Goal: Task Accomplishment & Management: Complete application form

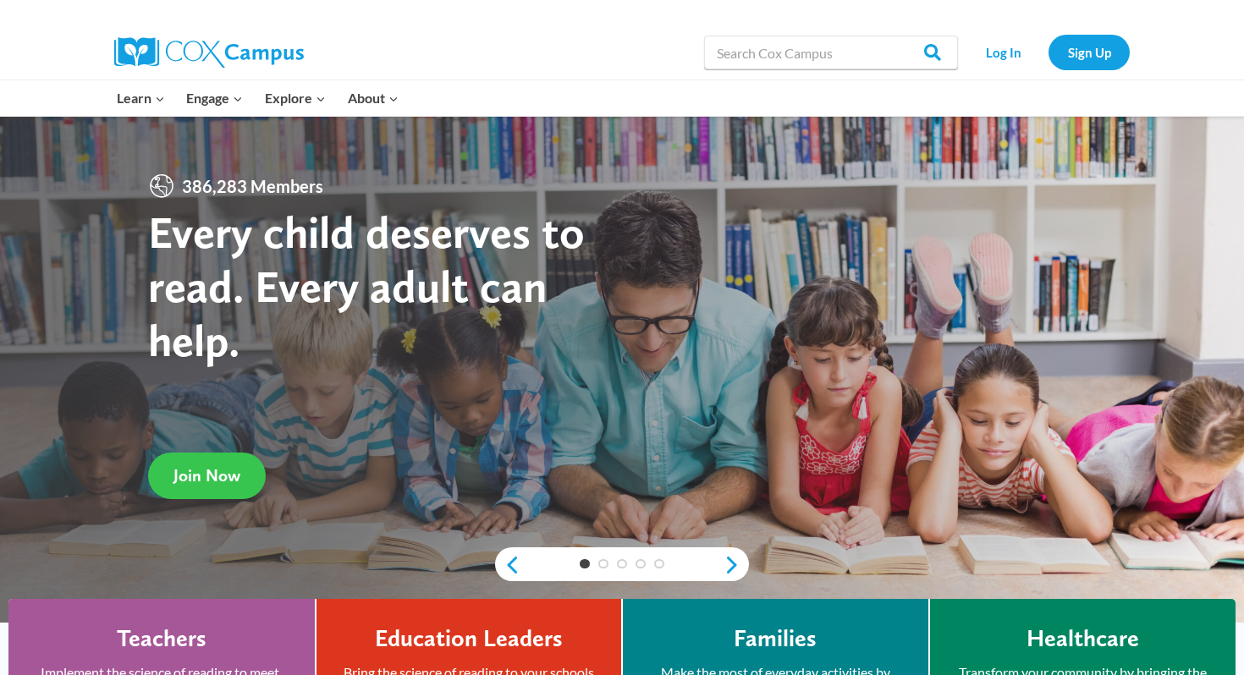
click at [203, 480] on span "Join Now" at bounding box center [206, 476] width 67 height 20
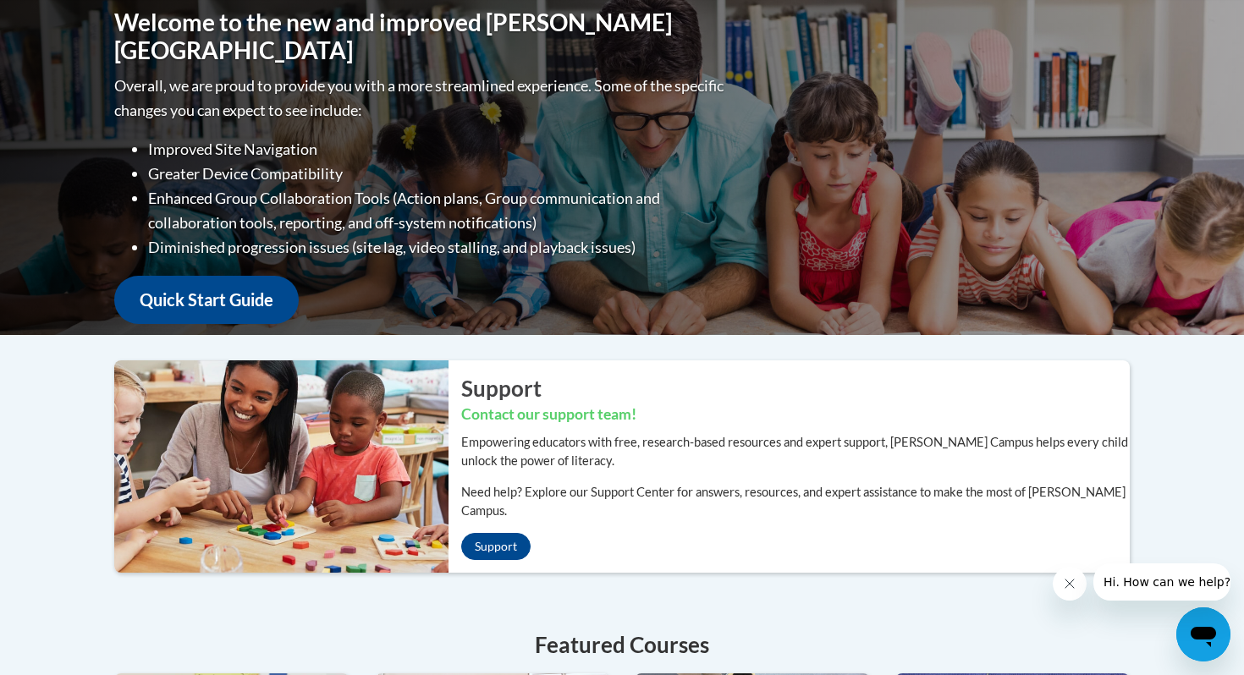
scroll to position [246, 0]
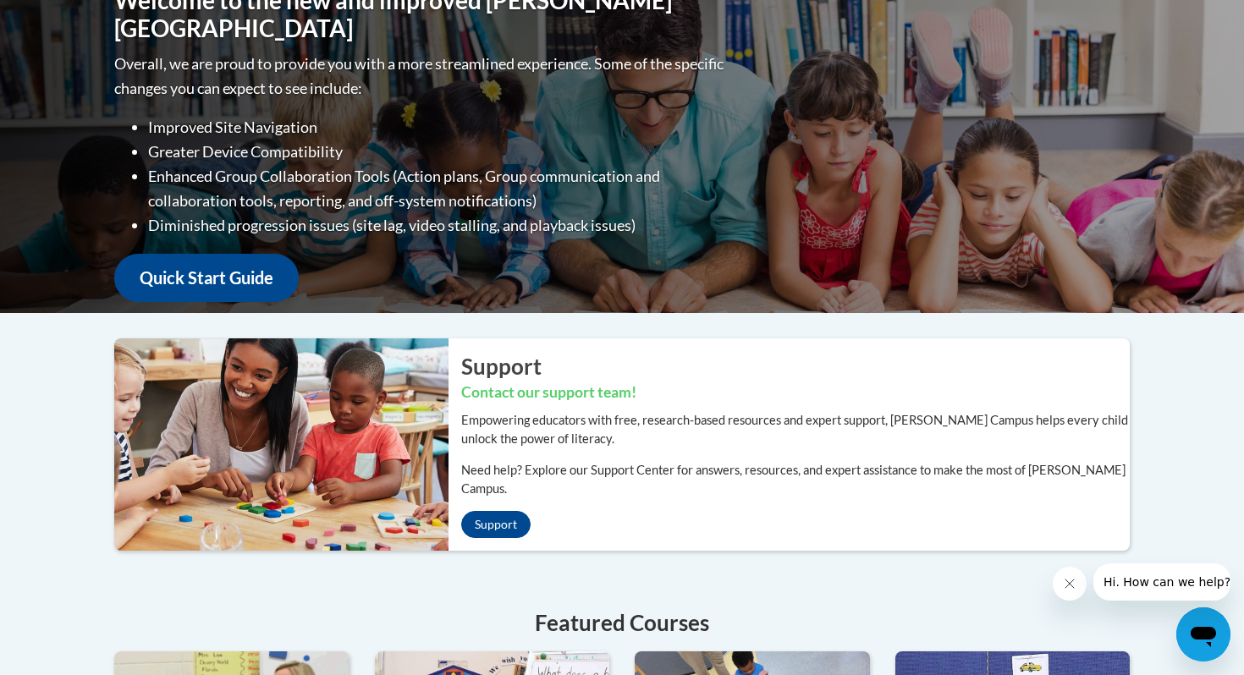
click at [232, 293] on div "Welcome to the new and improved Cox Campus Overall, we are proud to provide you…" at bounding box center [622, 144] width 1066 height 338
click at [245, 272] on link "Quick Start Guide" at bounding box center [206, 278] width 184 height 48
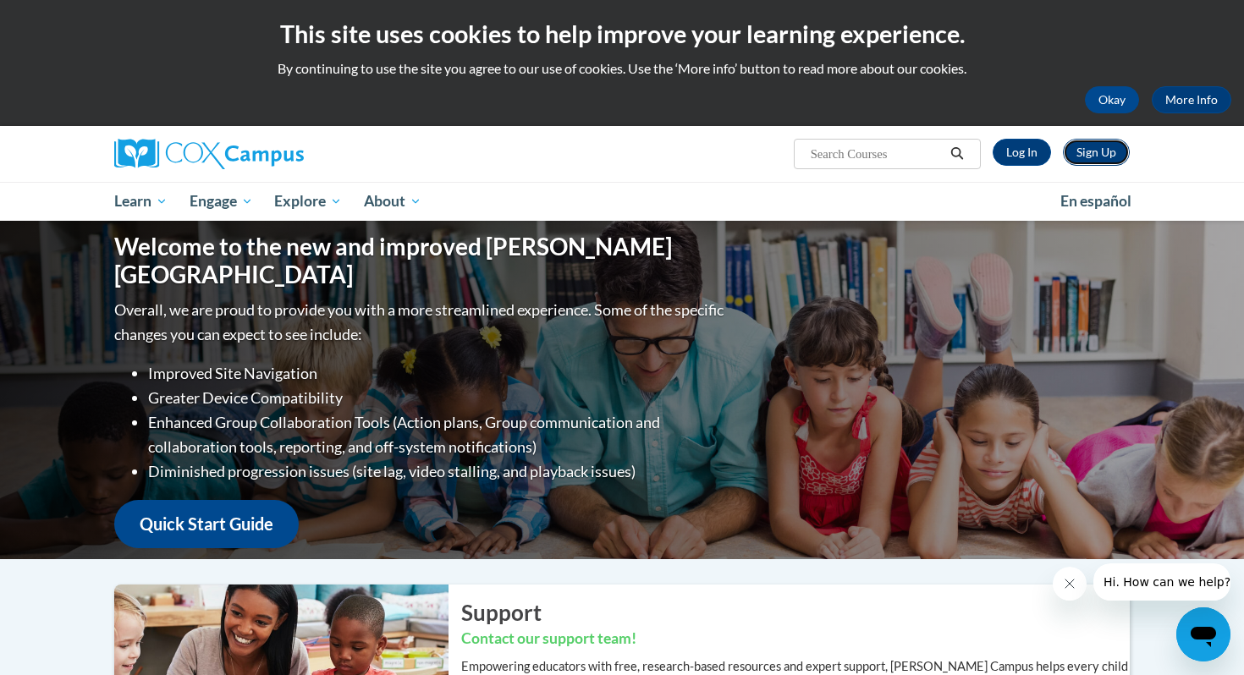
click at [1100, 144] on link "Sign Up" at bounding box center [1096, 152] width 67 height 27
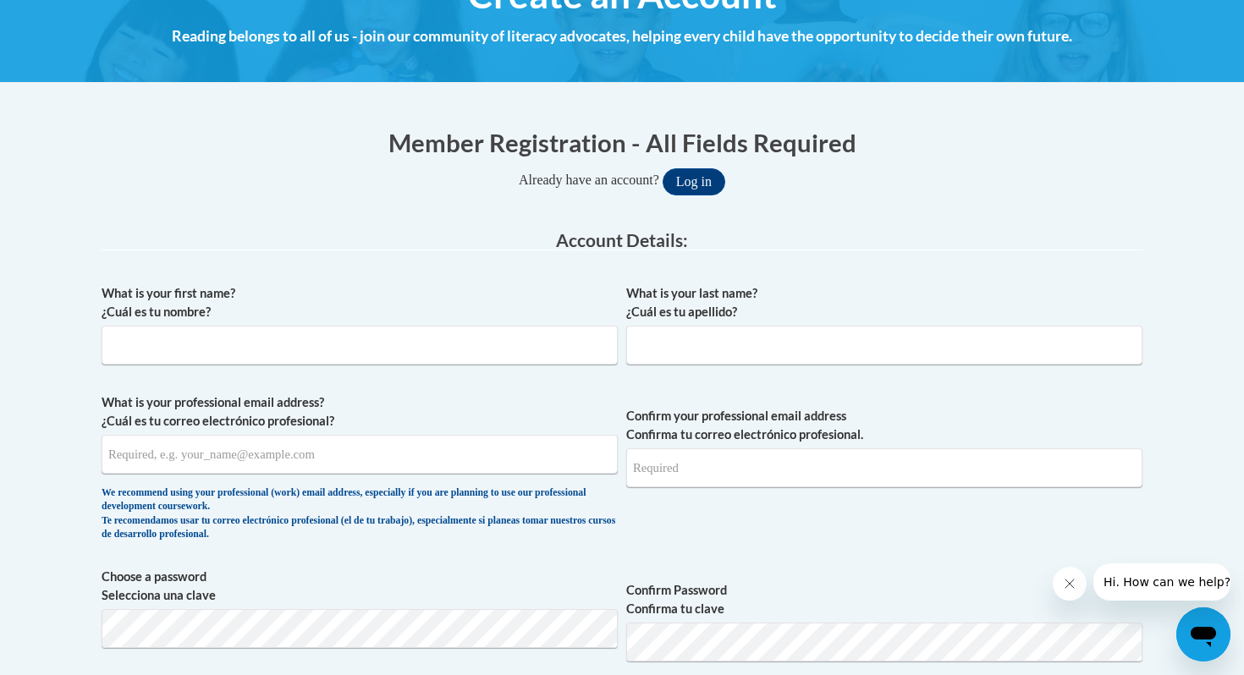
scroll to position [281, 0]
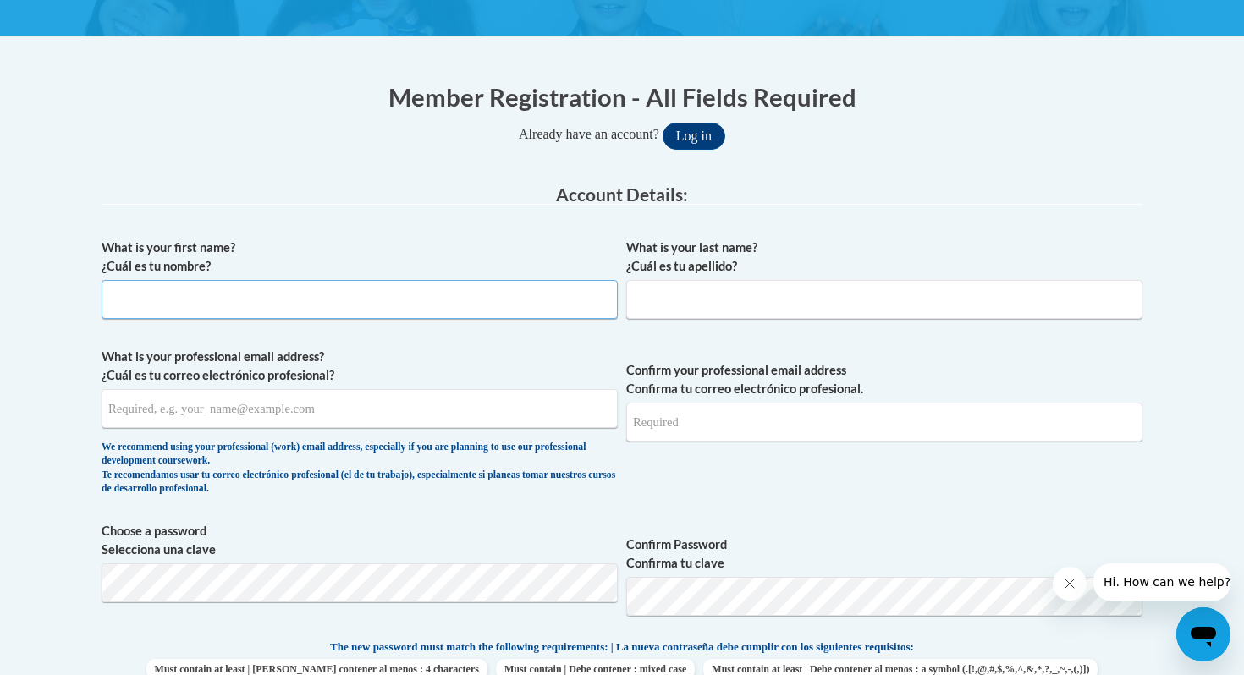
click at [482, 312] on input "What is your first name? ¿Cuál es tu nombre?" at bounding box center [360, 299] width 516 height 39
type input "Teresa"
type input "Juncewicz"
type input "juncewiczt@gmail.com"
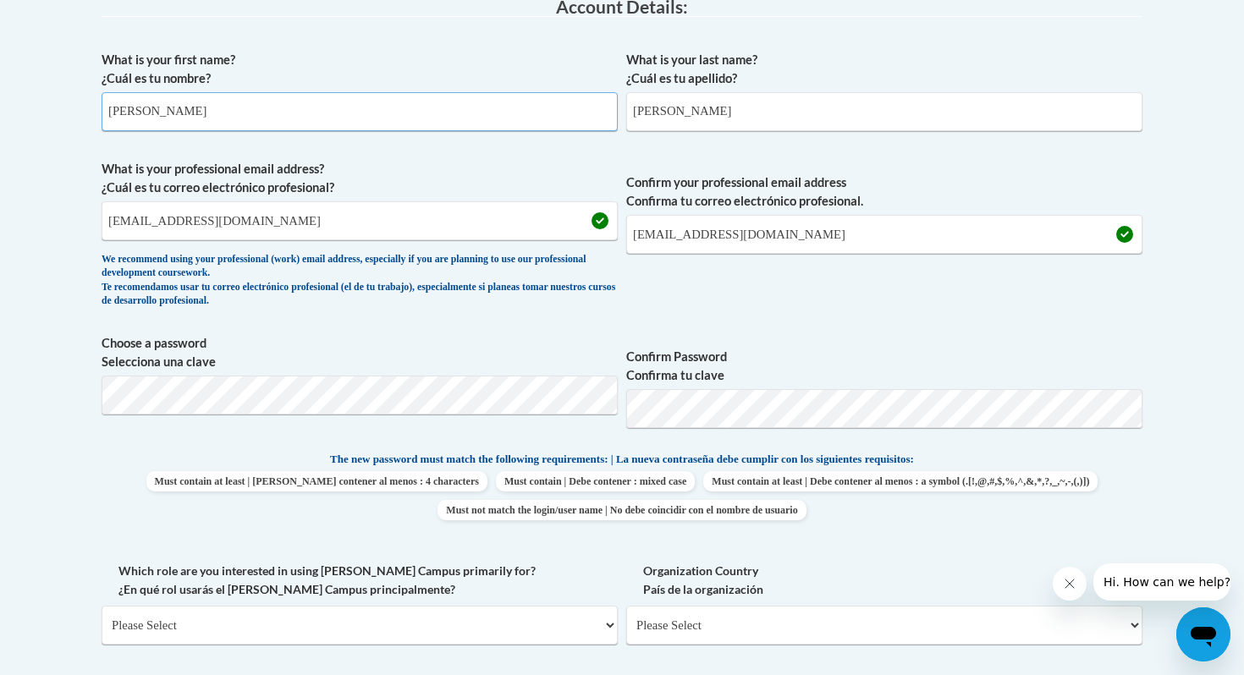
scroll to position [487, 0]
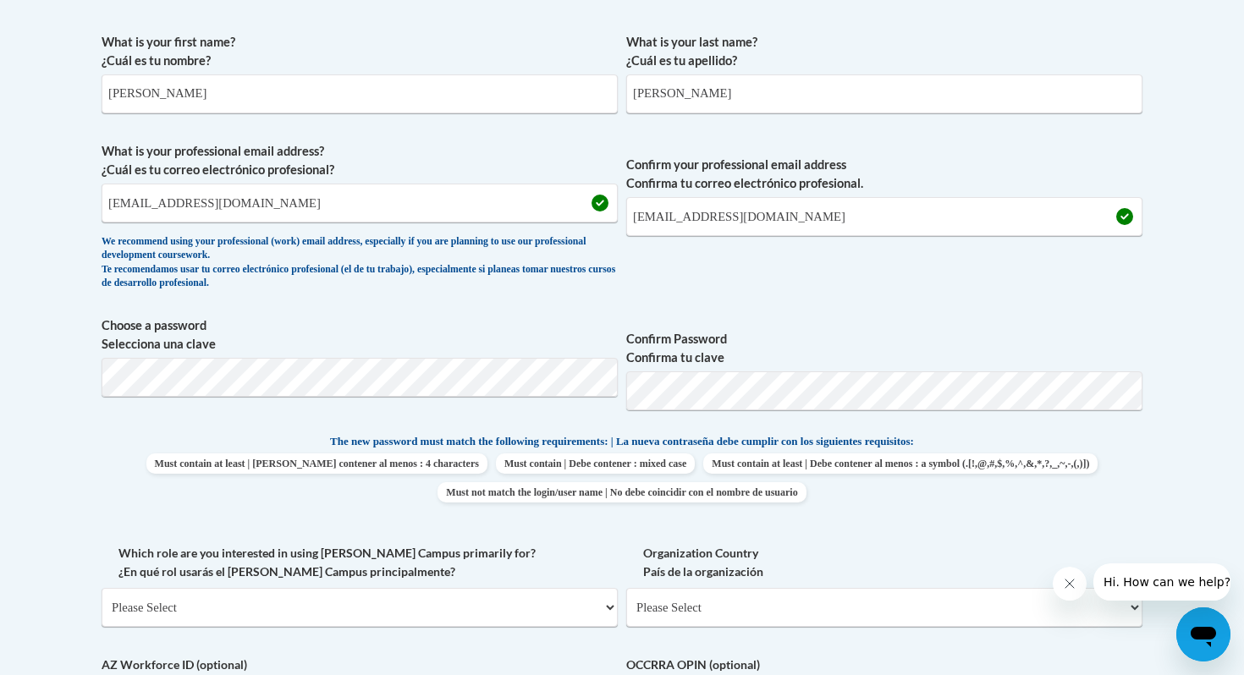
click at [994, 421] on span "Confirm Password Confirma tu clave" at bounding box center [884, 369] width 516 height 107
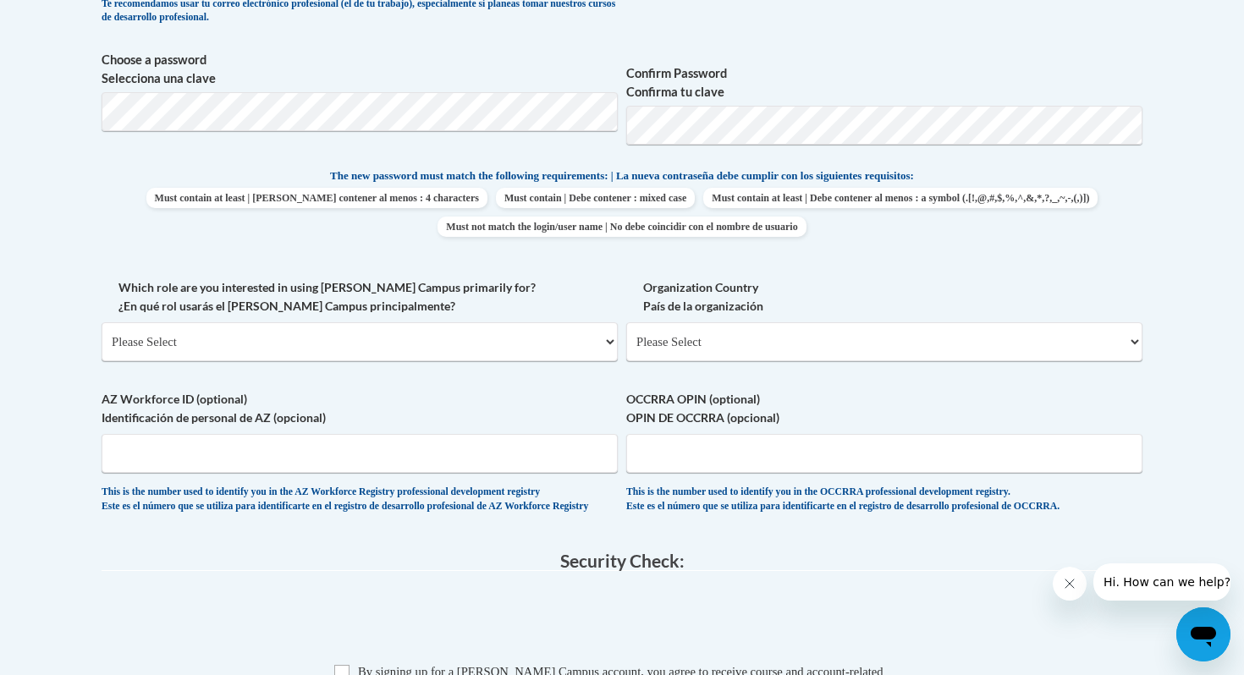
scroll to position [757, 0]
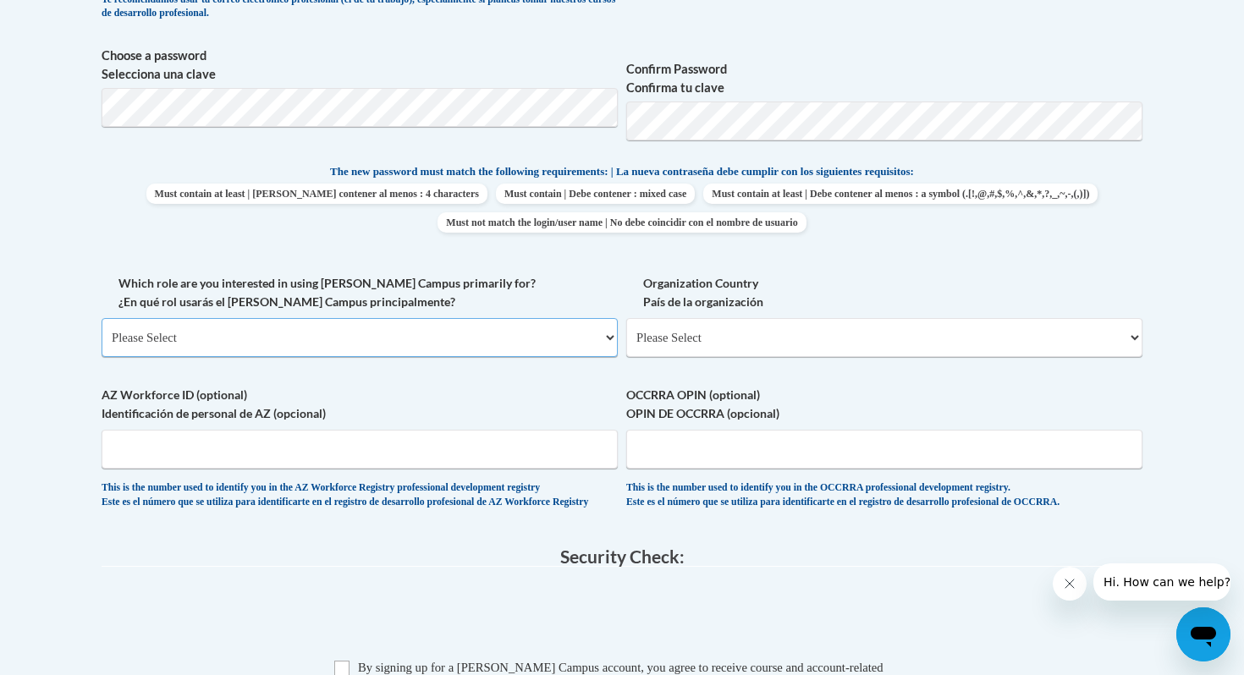
click at [487, 345] on select "Please Select College/University | Colegio/Universidad Community/Nonprofit Part…" at bounding box center [360, 337] width 516 height 39
select select "5a18ea06-2b54-4451-96f2-d152daf9eac5"
click at [102, 318] on select "Please Select College/University | Colegio/Universidad Community/Nonprofit Part…" at bounding box center [360, 337] width 516 height 39
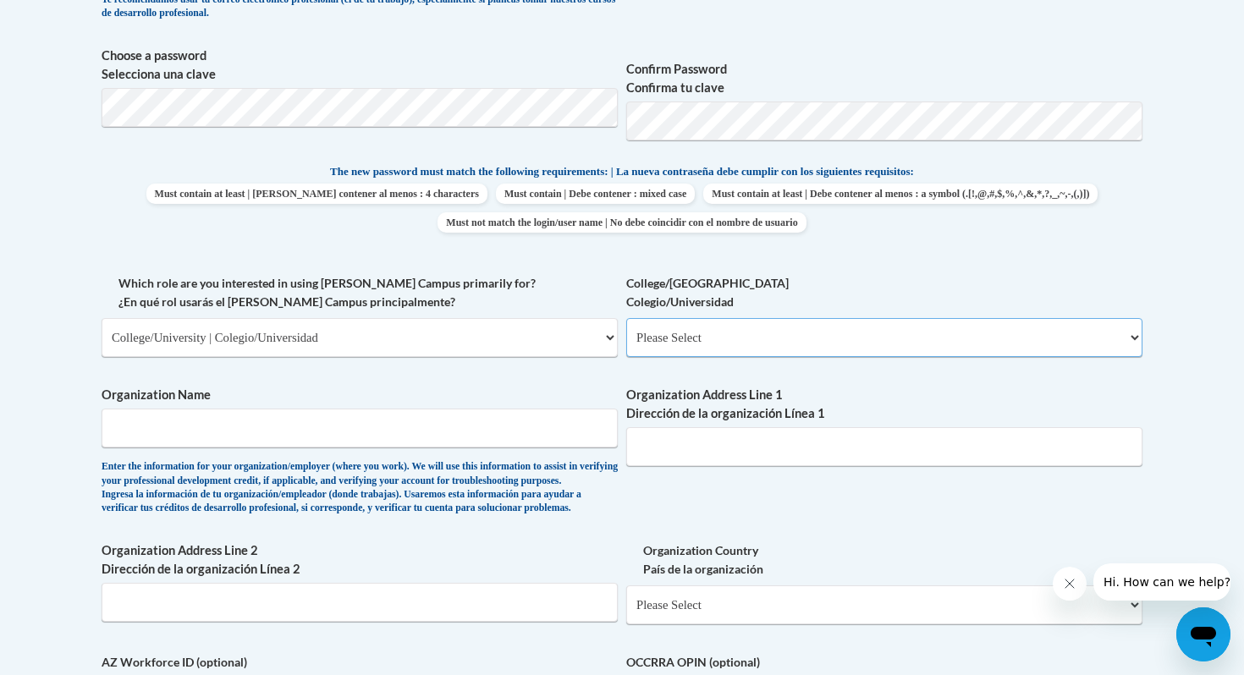
click at [739, 337] on select "Please Select College/University Staff | Empleado universitario College/Univers…" at bounding box center [884, 337] width 516 height 39
select select "99b32b07-cffc-426c-8bf6-0cd77760d84b"
click at [626, 318] on select "Please Select College/University Staff | Empleado universitario College/Univers…" at bounding box center [884, 337] width 516 height 39
click at [498, 442] on input "Organization Name" at bounding box center [360, 428] width 516 height 39
type input "Buffalo State University"
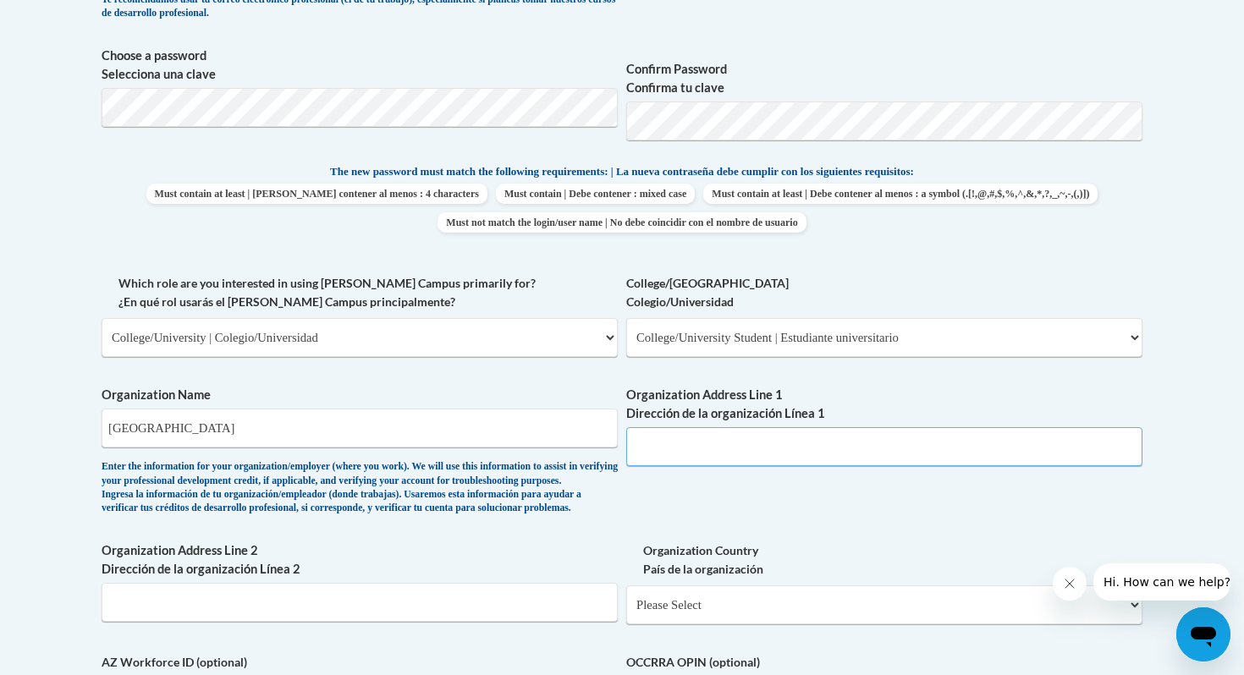
click at [784, 459] on input "Organization Address Line 1 Dirección de la organización Línea 1" at bounding box center [884, 446] width 516 height 39
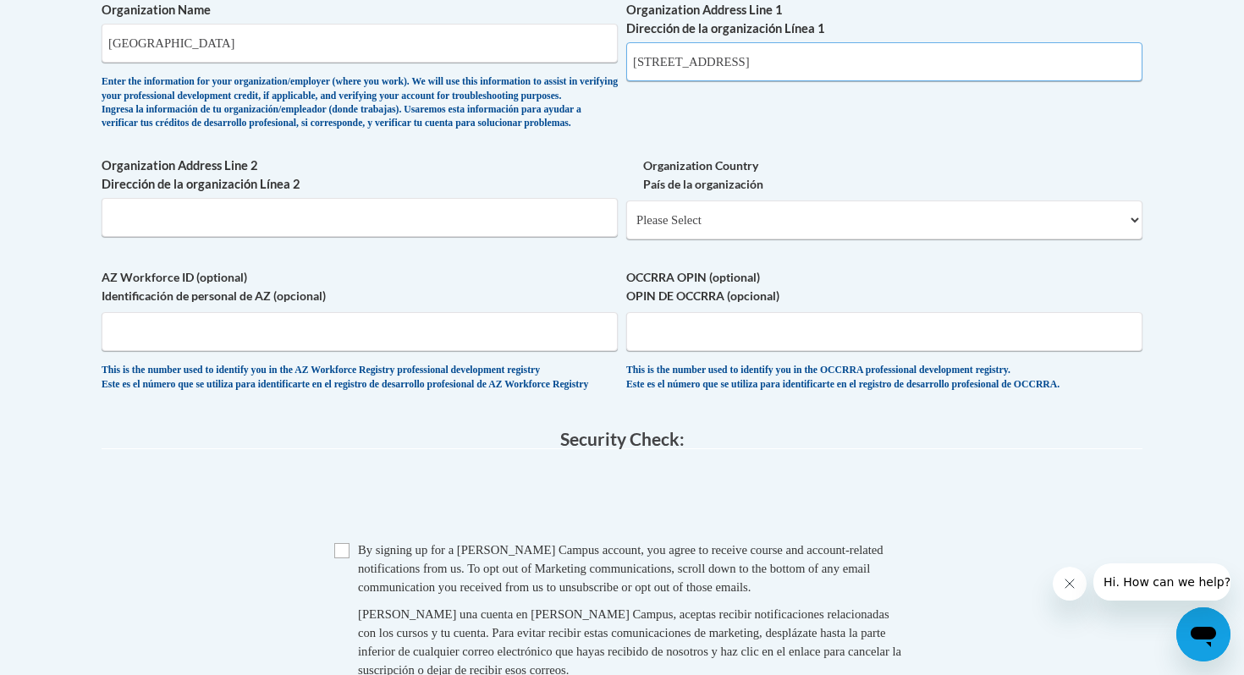
scroll to position [1158, 0]
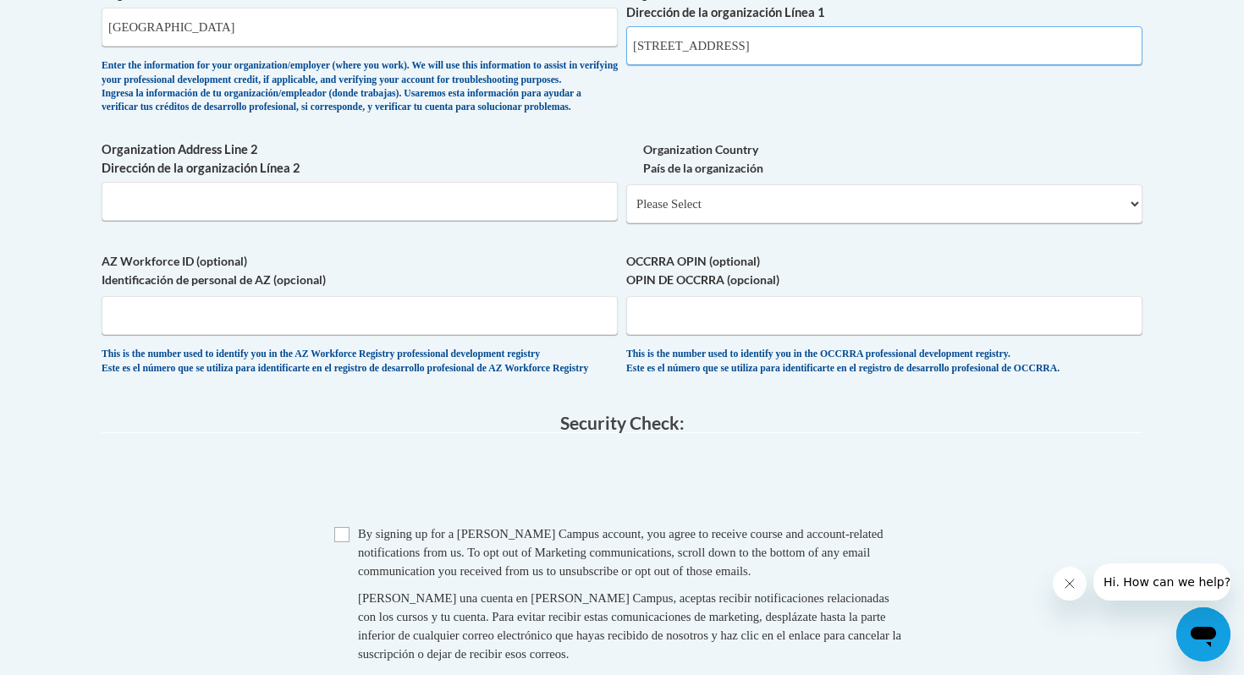
type input "1300 Elmwood Avenue, Buffalo NY 14222"
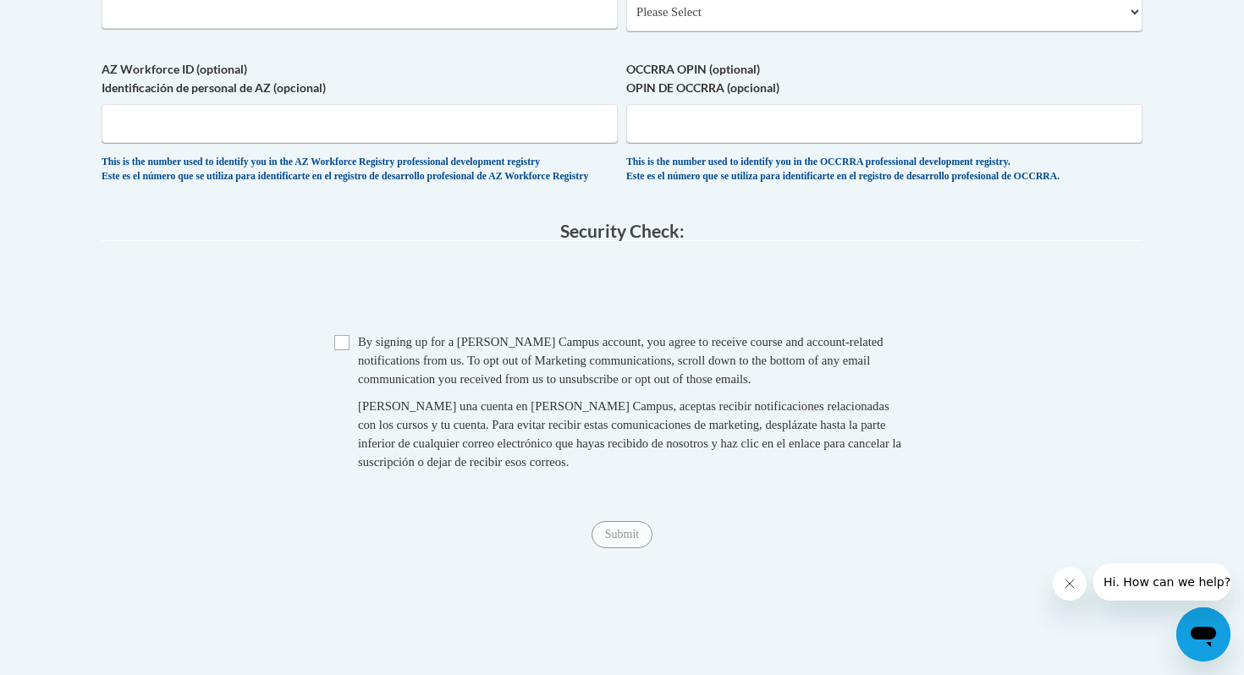
scroll to position [1359, 0]
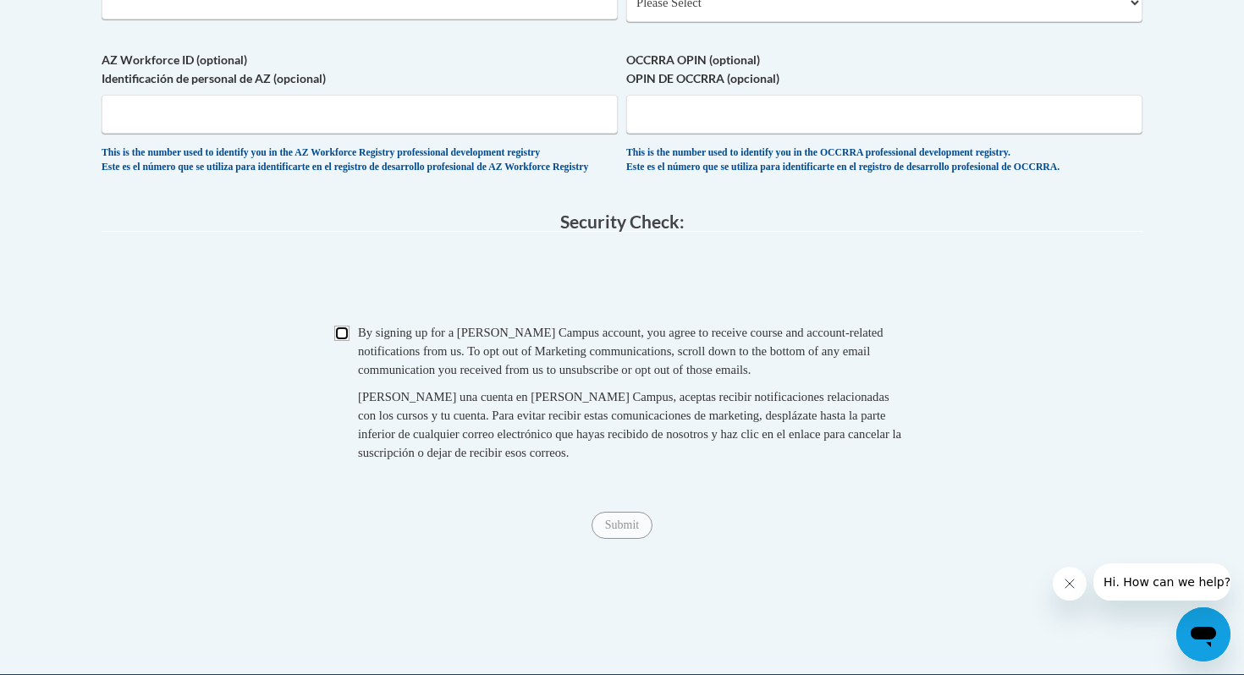
click at [338, 341] on input "Checkbox" at bounding box center [341, 333] width 15 height 15
checkbox input "true"
click at [631, 539] on input "Submit" at bounding box center [622, 525] width 61 height 27
click at [908, 22] on select "Please Select United States | Estados Unidos Outside of the United States | Fue…" at bounding box center [884, 2] width 516 height 39
select select "ad49bcad-a171-4b2e-b99c-48b446064914"
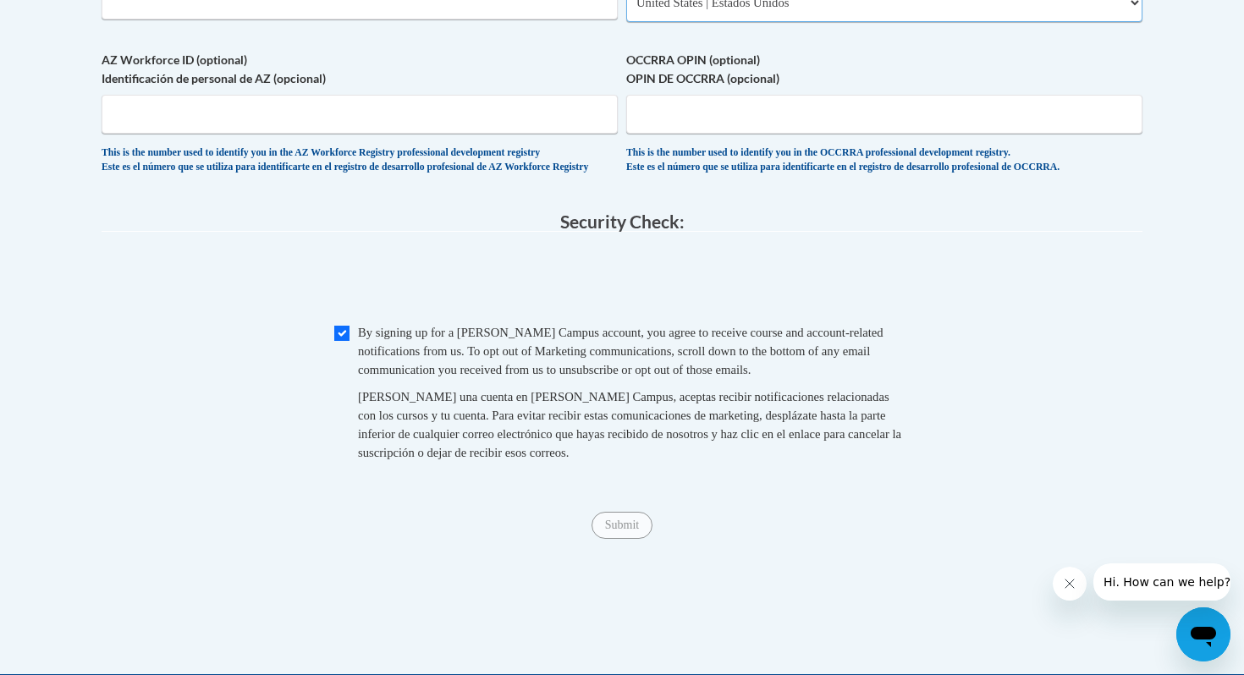
click at [626, 10] on select "Please Select United States | Estados Unidos Outside of the United States | Fue…" at bounding box center [884, 2] width 516 height 39
select select
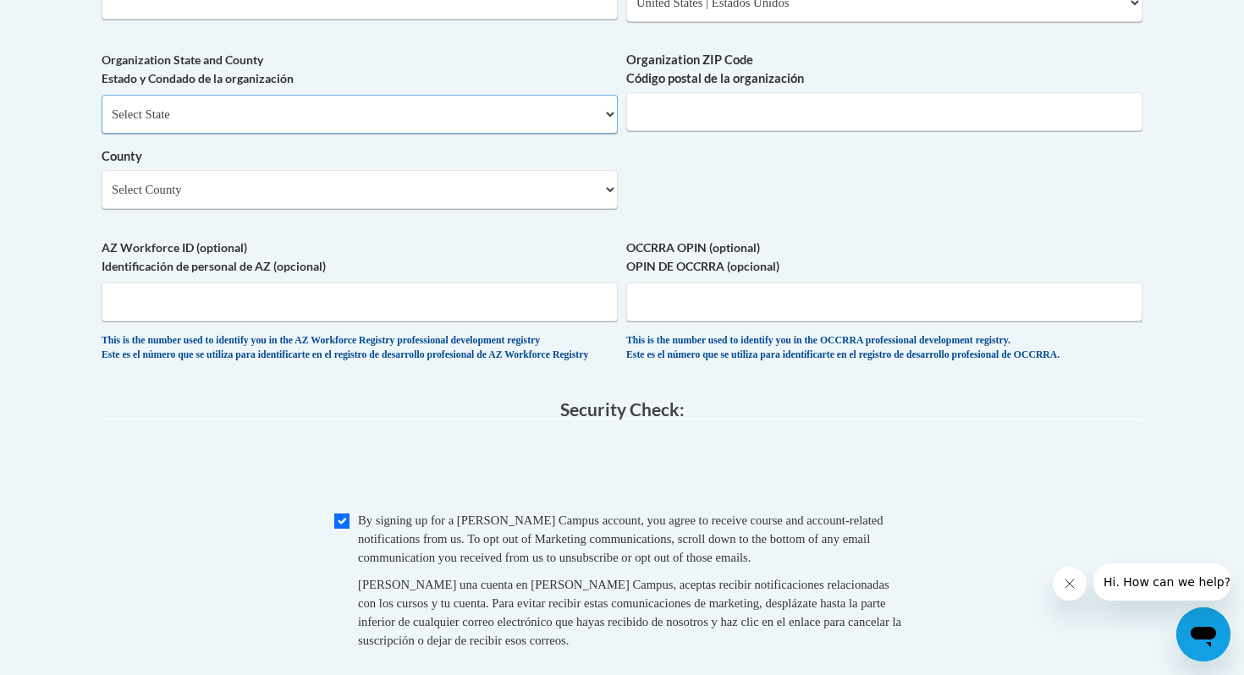
click at [539, 134] on select "Select State Alabama Alaska Arizona Arkansas California Colorado Connecticut De…" at bounding box center [360, 114] width 516 height 39
select select "New York"
click at [102, 123] on select "Select State Alabama Alaska Arizona Arkansas California Colorado Connecticut De…" at bounding box center [360, 114] width 516 height 39
click at [602, 209] on select "Select County Albany Allegany Bronx Broome Cattaraugus Cayuga Chautauqua Chemun…" at bounding box center [360, 189] width 516 height 39
click at [102, 198] on select "Select County Albany Allegany Bronx Broome Cattaraugus Cayuga Chautauqua Chemun…" at bounding box center [360, 189] width 516 height 39
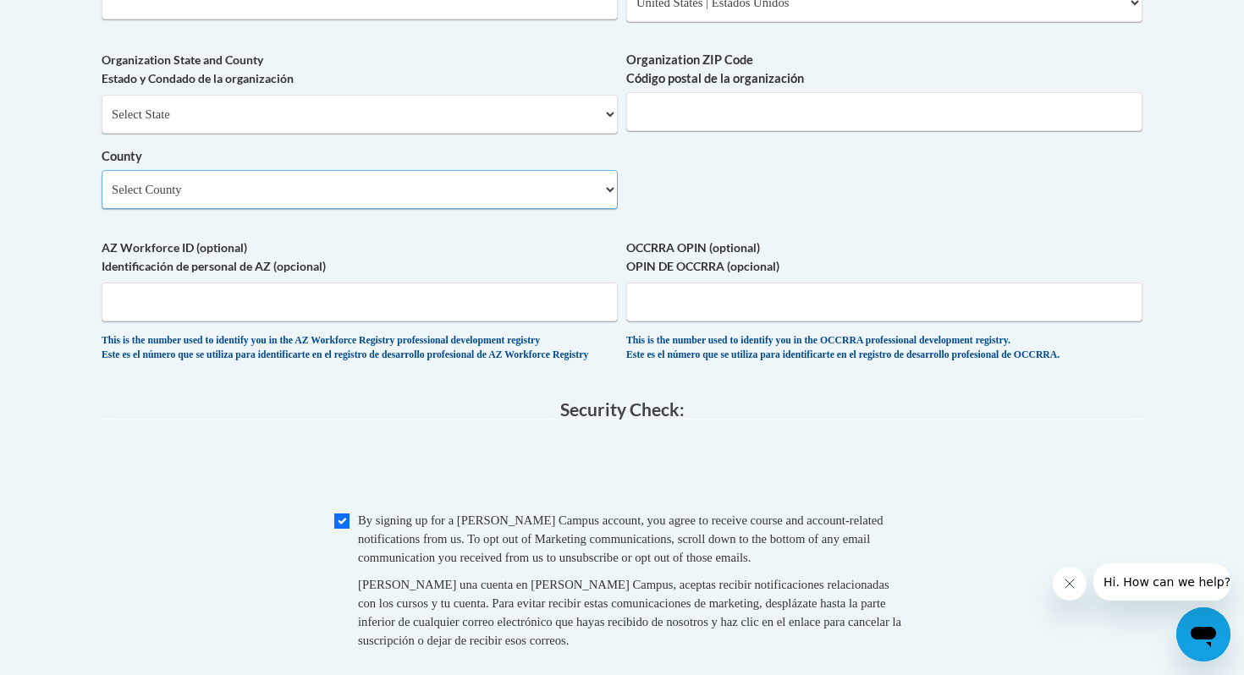
click at [589, 209] on select "Select County Albany Allegany Bronx Broome Cattaraugus Cayuga Chautauqua Chemun…" at bounding box center [360, 189] width 516 height 39
select select "Erie"
click at [102, 198] on select "Select County Albany Allegany Bronx Broome Cattaraugus Cayuga Chautauqua Chemun…" at bounding box center [360, 189] width 516 height 39
click at [779, 131] on input "Organization ZIP Code Código postal de la organización" at bounding box center [884, 111] width 516 height 39
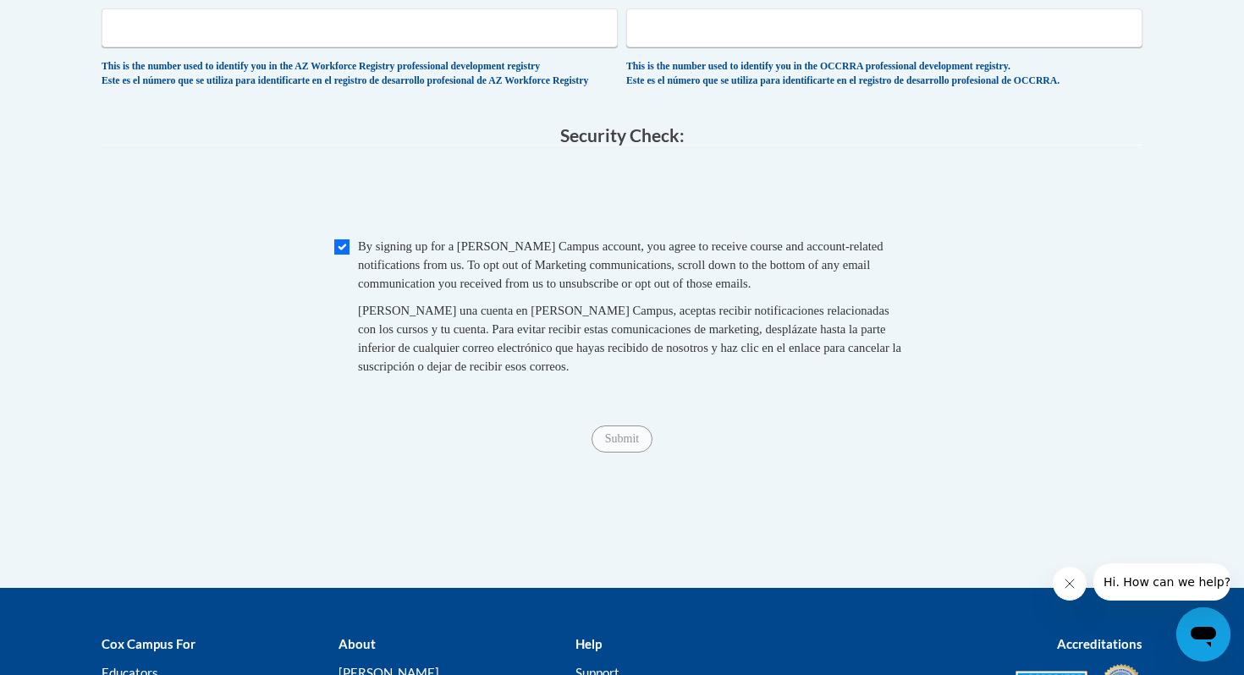
scroll to position [1867, 0]
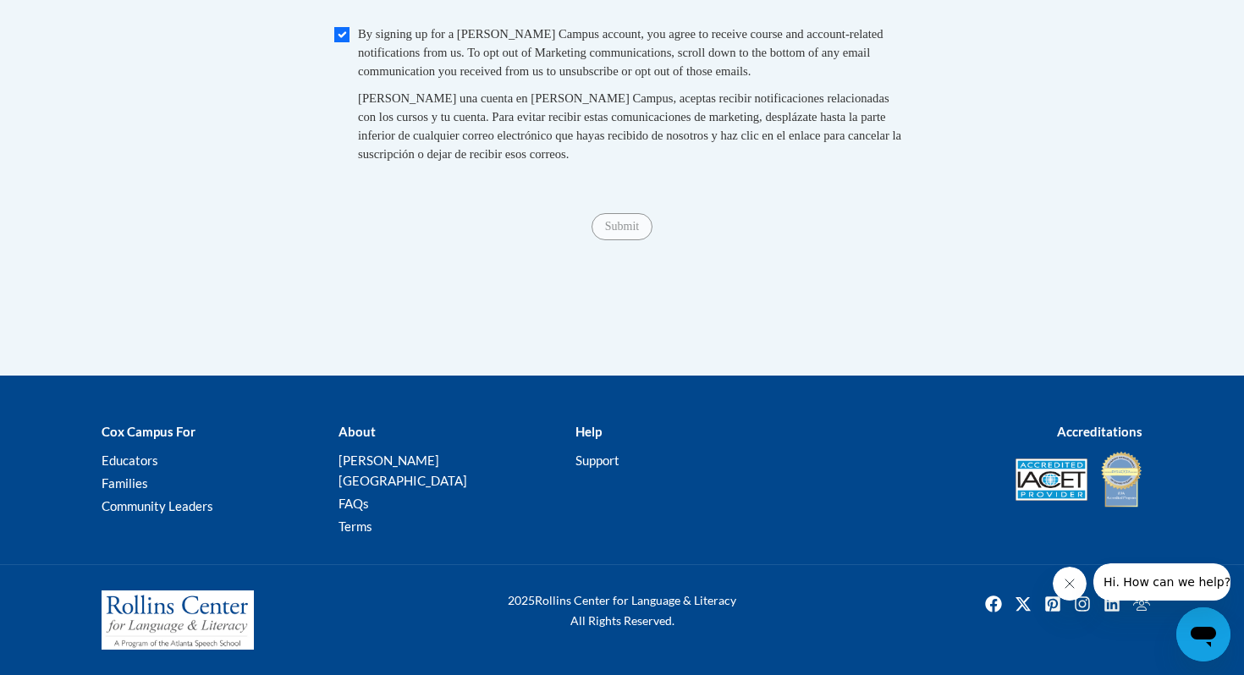
type input "14222"
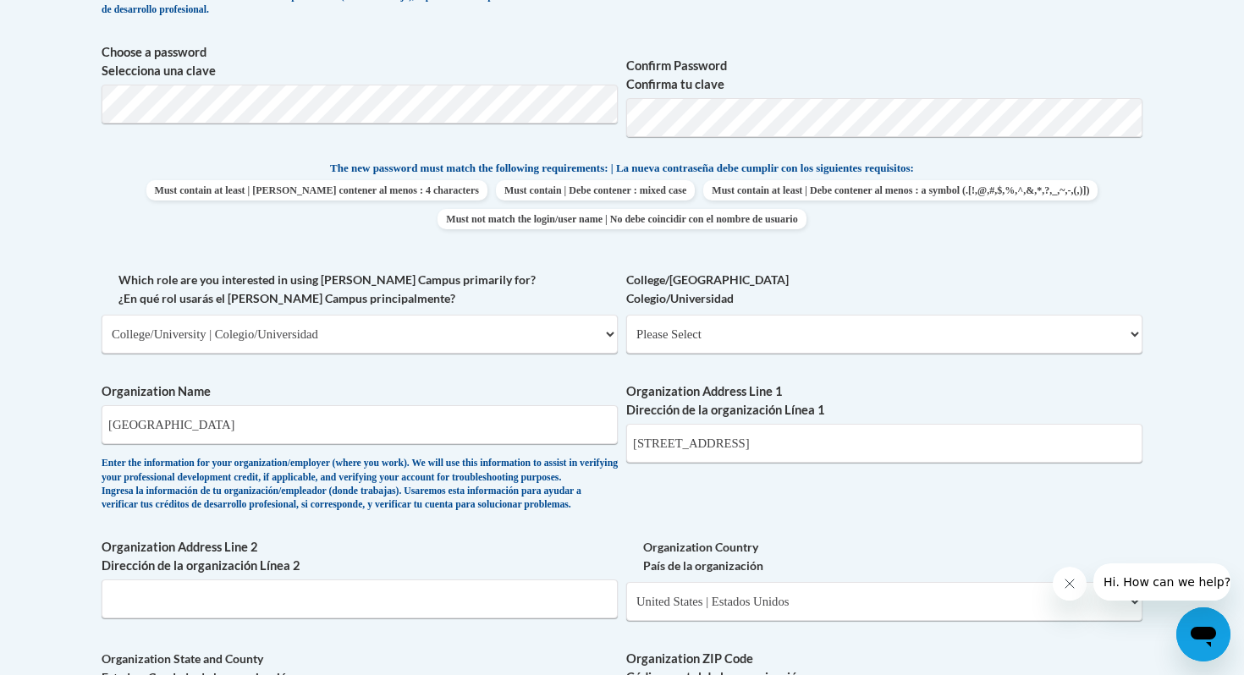
scroll to position [759, 0]
click at [729, 346] on select "Please Select College/University Staff | Empleado universitario College/Univers…" at bounding box center [884, 335] width 516 height 39
select select "c8743970-7742-49d2-af9e-5c4138019e9a"
click at [626, 316] on select "Please Select College/University Staff | Empleado universitario College/Univers…" at bounding box center [884, 335] width 516 height 39
select select "null"
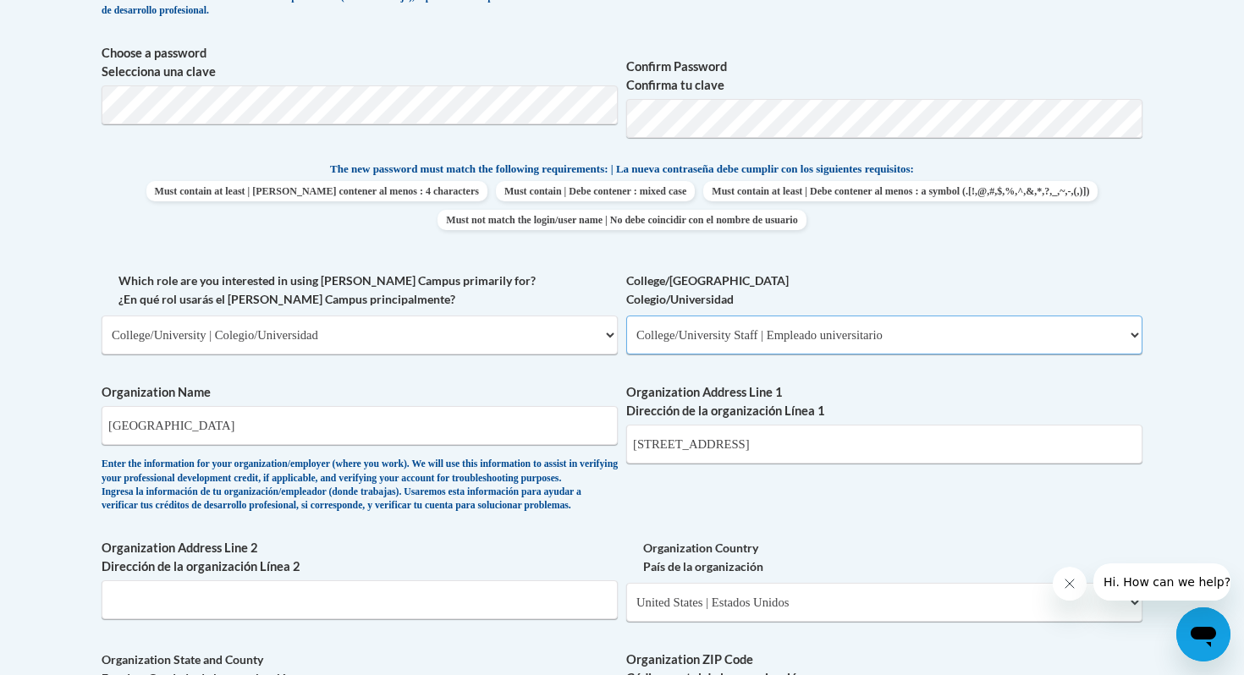
select select "null"
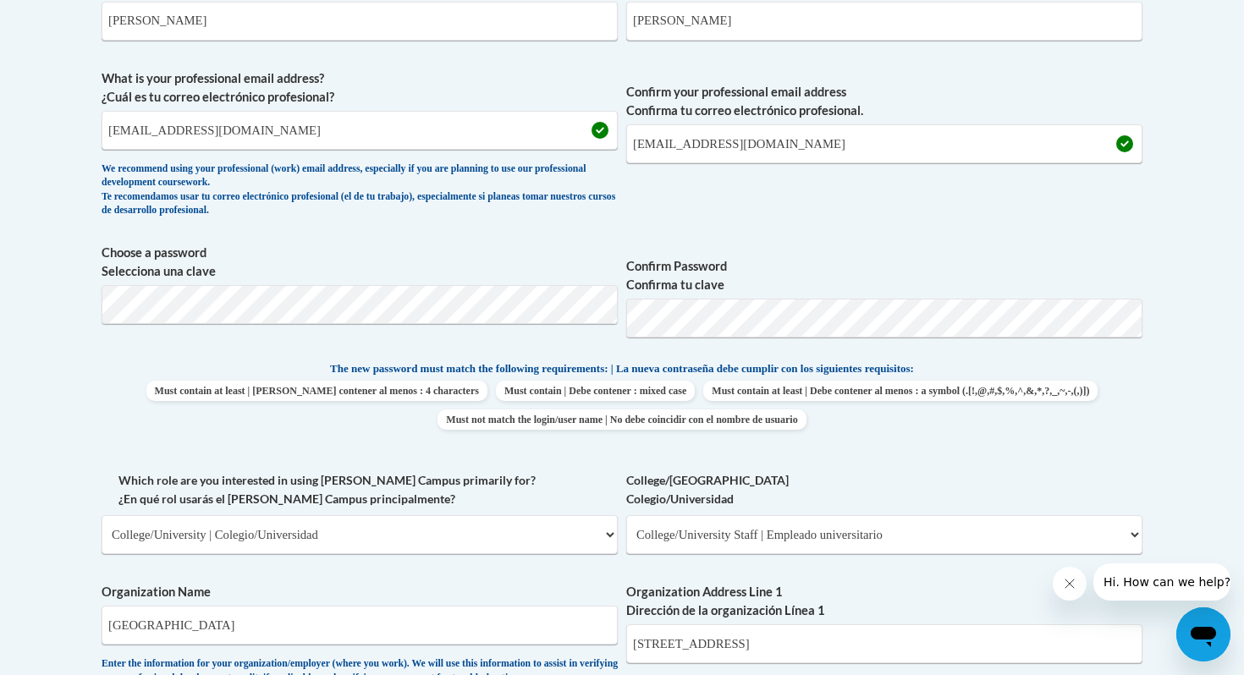
scroll to position [1539, 0]
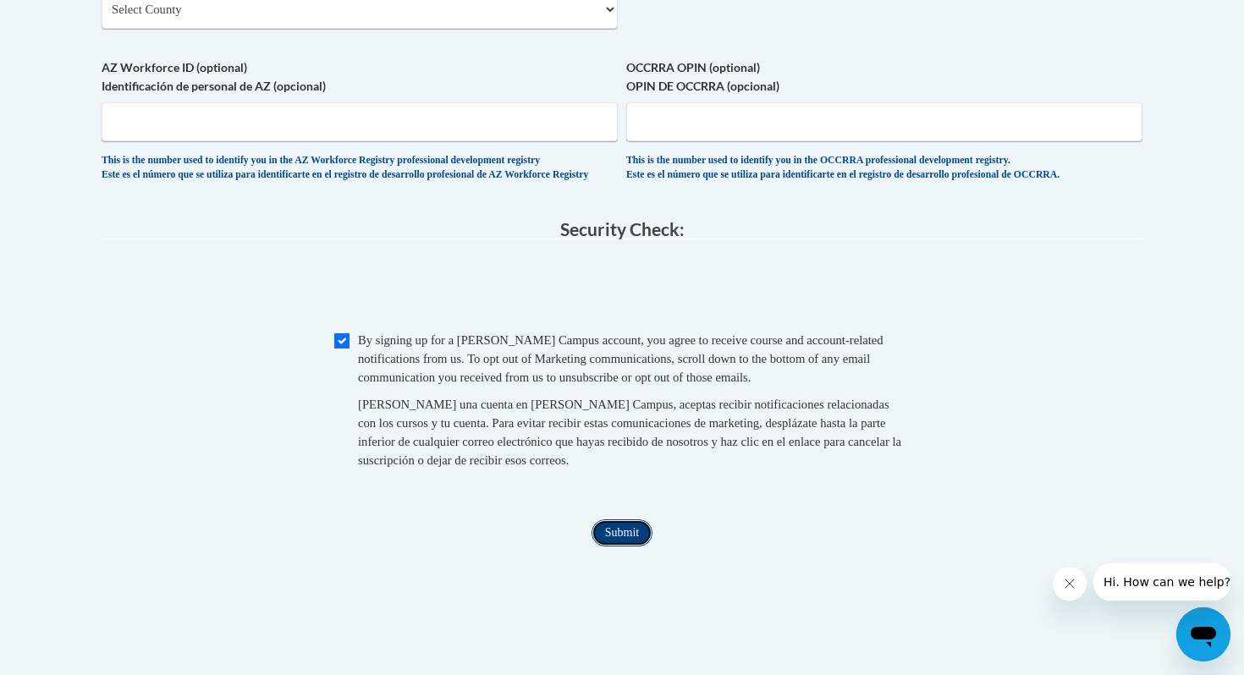
click at [608, 547] on input "Submit" at bounding box center [622, 533] width 61 height 27
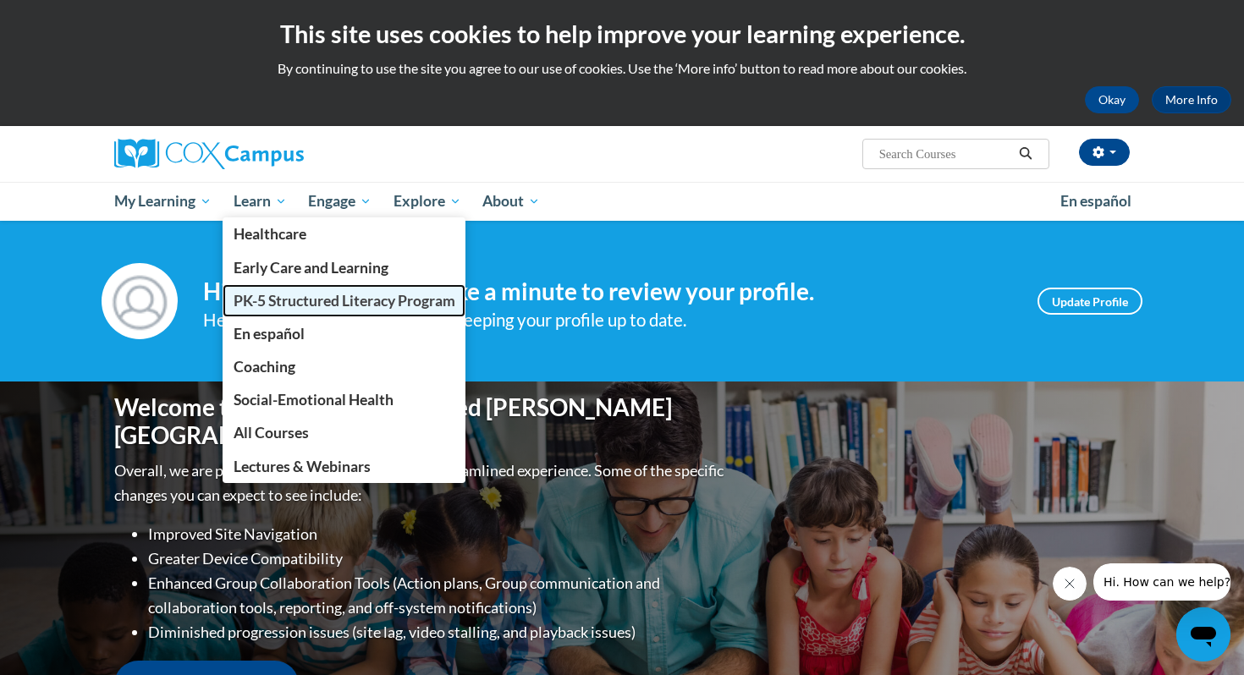
click at [284, 299] on span "PK-5 Structured Literacy Program" at bounding box center [345, 301] width 222 height 18
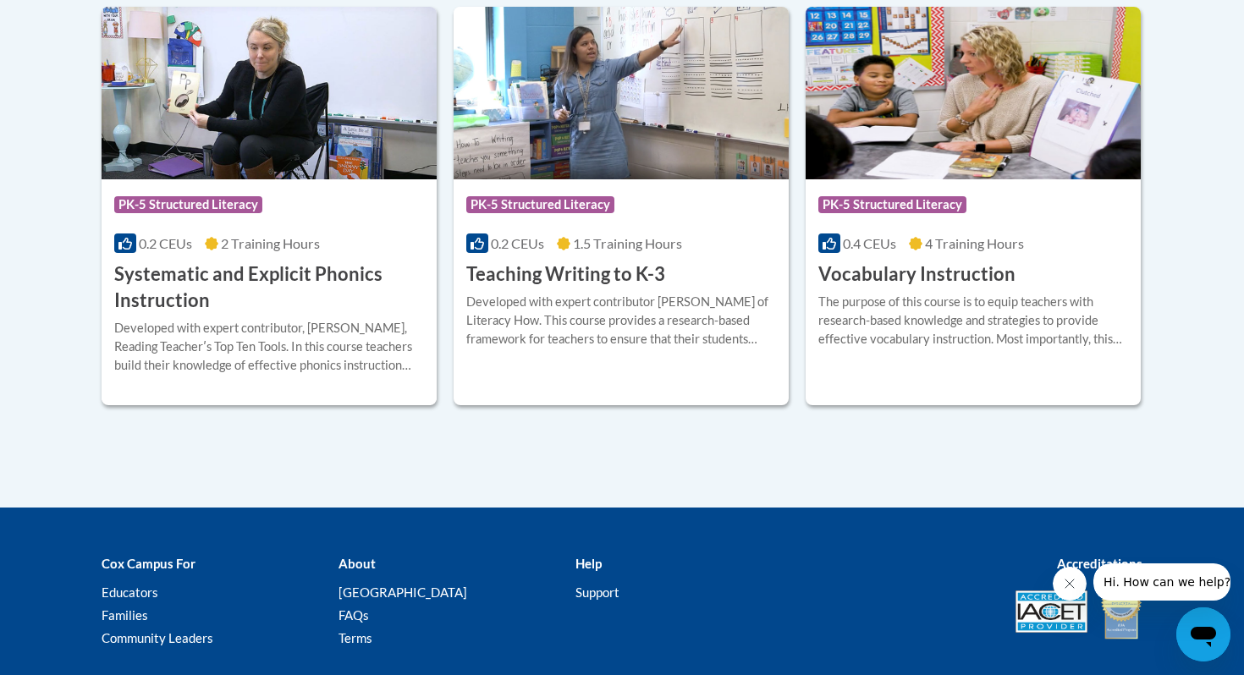
scroll to position [2045, 0]
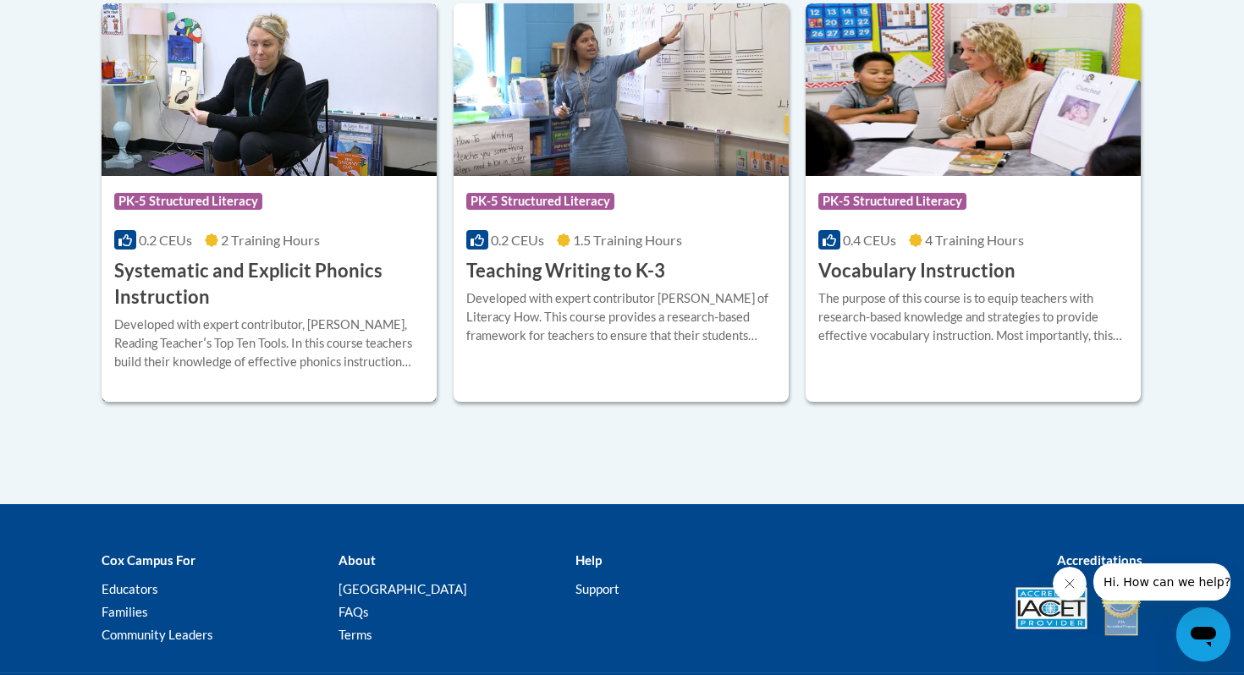
click at [275, 277] on h3 "Systematic and Explicit Phonics Instruction" at bounding box center [269, 284] width 310 height 52
